Goal: Task Accomplishment & Management: Complete application form

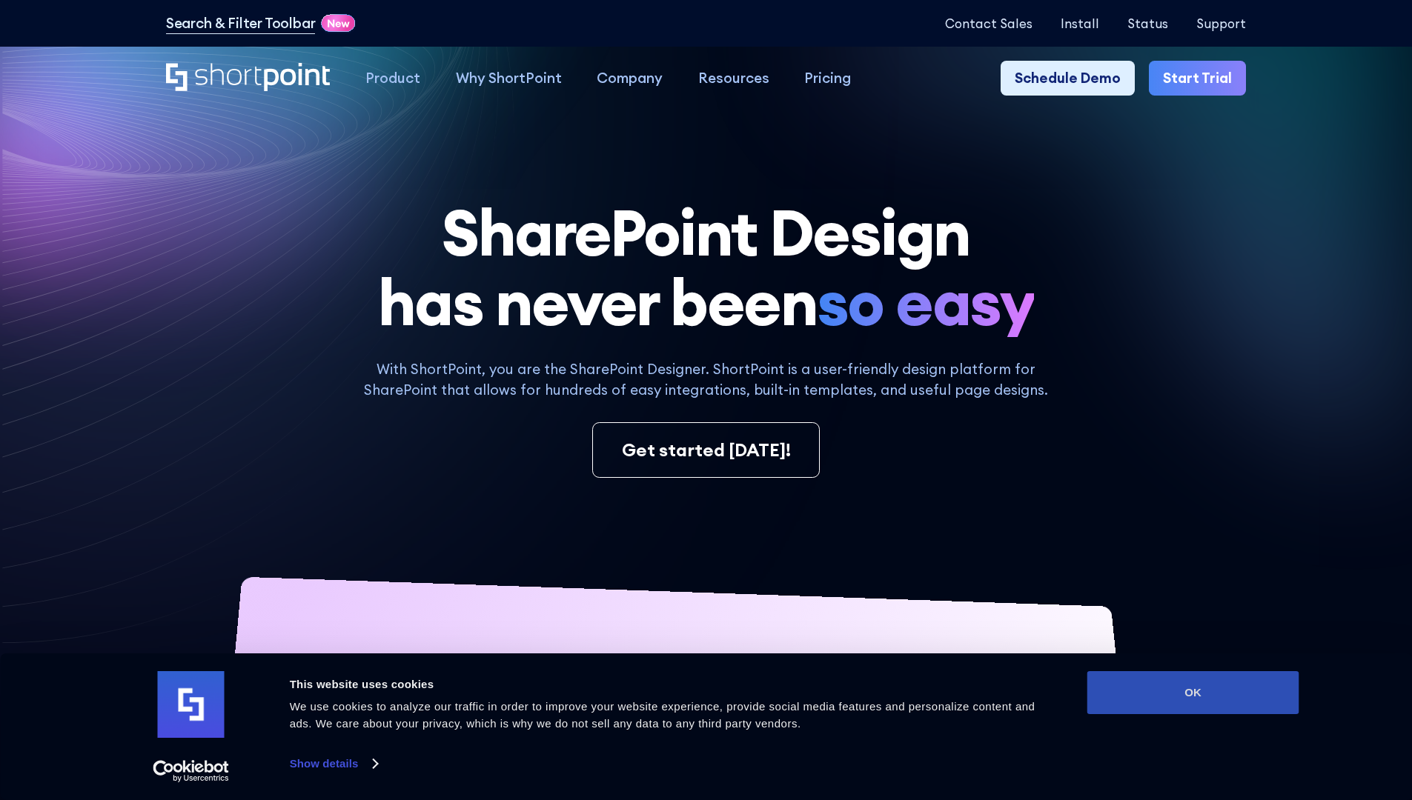
click at [1192, 693] on button "OK" at bounding box center [1193, 692] width 212 height 43
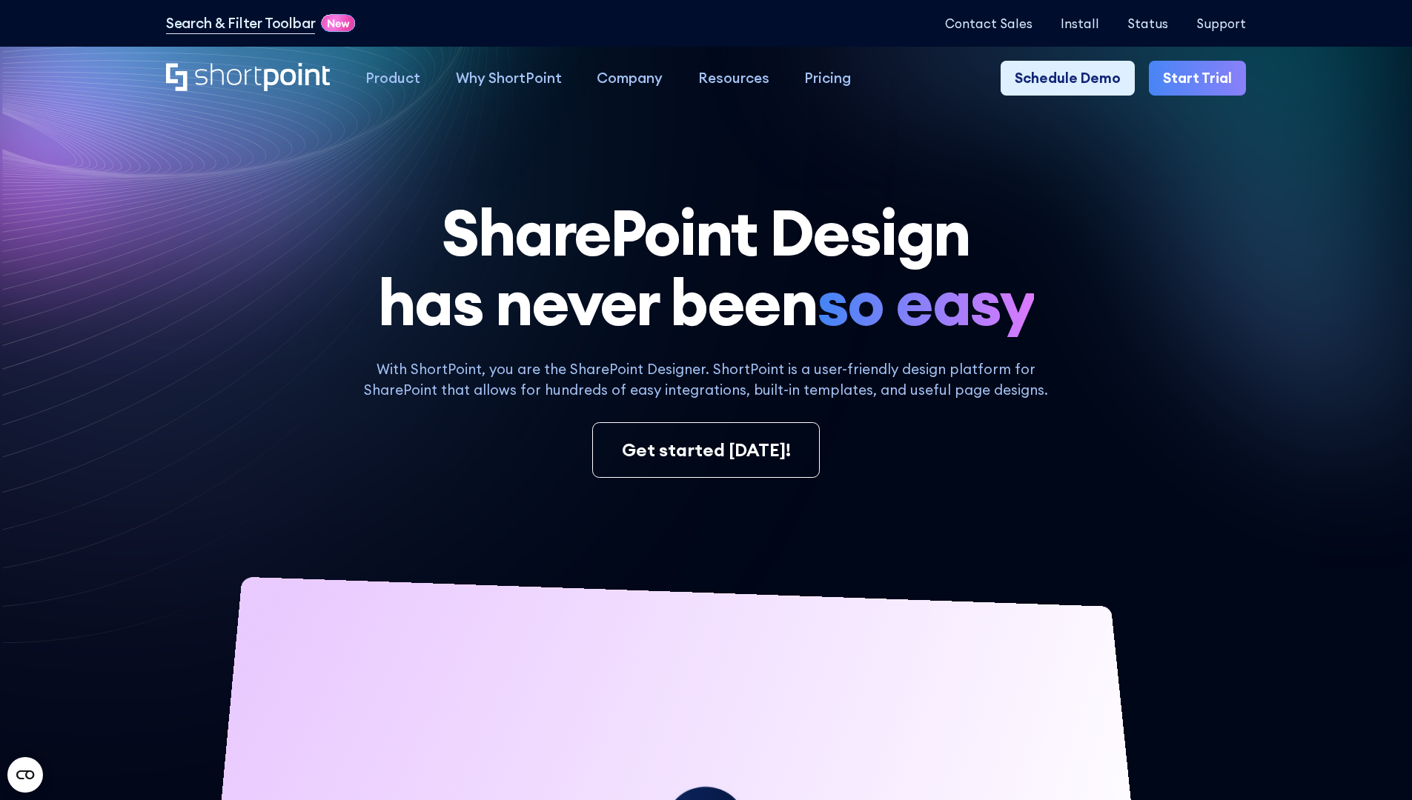
click at [1202, 79] on link "Start Trial" at bounding box center [1197, 79] width 97 height 36
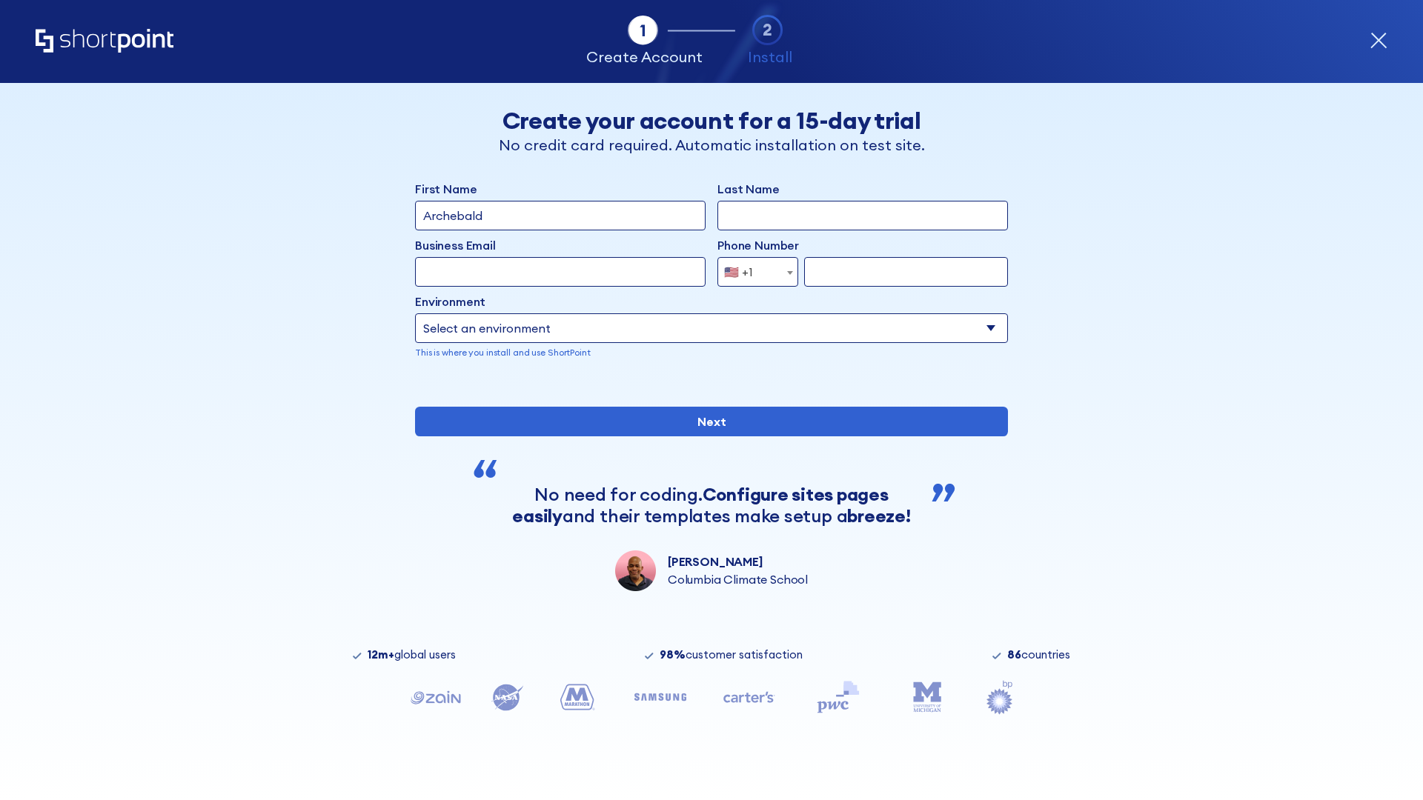
type input "Archebald"
type input "Berkuskv"
type input "2125556789"
select select "Microsoft 365"
type input "2125556789"
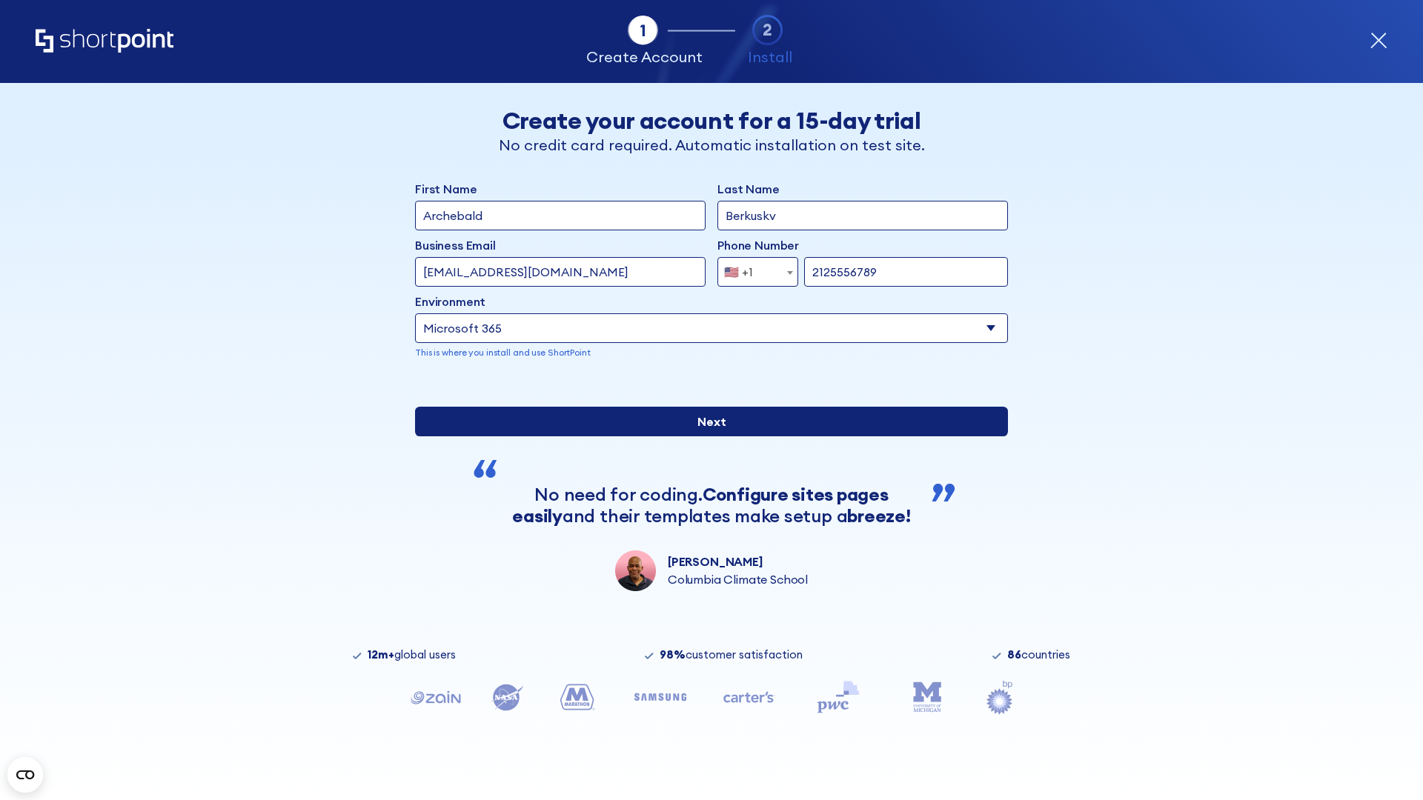
scroll to position [4, 0]
click at [705, 436] on input "Next" at bounding box center [711, 422] width 593 height 30
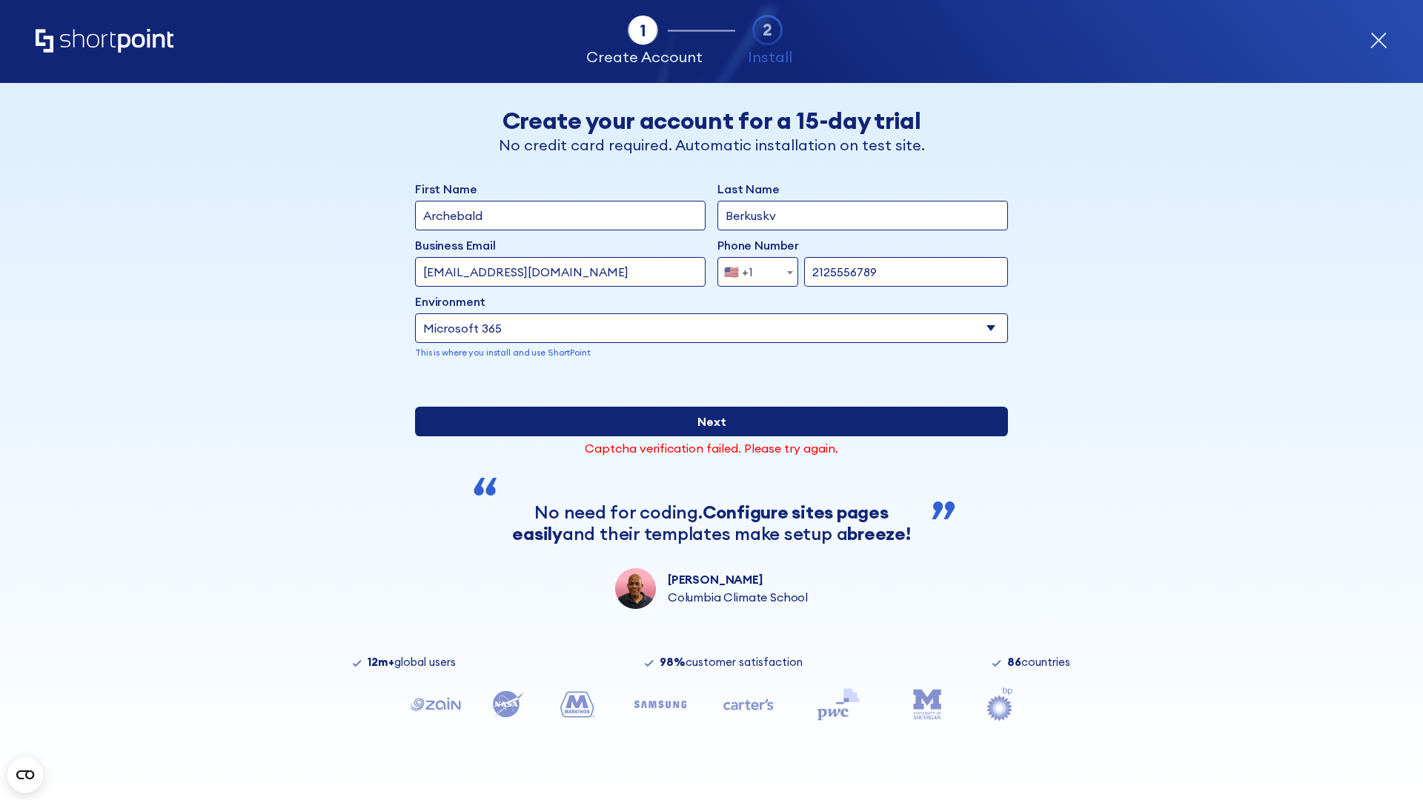
click at [705, 436] on input "Next" at bounding box center [711, 422] width 593 height 30
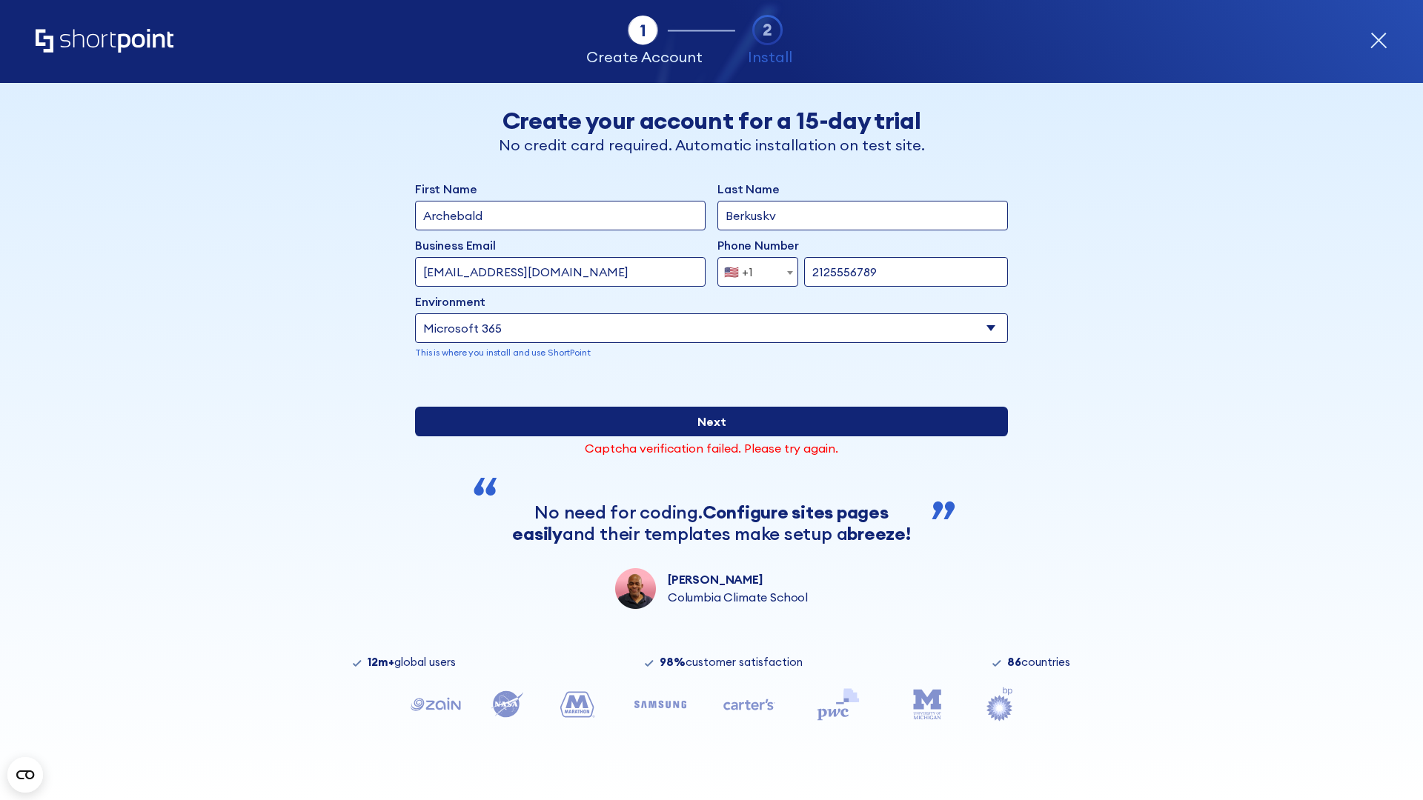
click at [705, 436] on input "Next" at bounding box center [711, 422] width 593 height 30
type input "[EMAIL_ADDRESS][DOMAIN_NAME]"
click at [705, 436] on input "Next" at bounding box center [711, 422] width 593 height 30
